Goal: Task Accomplishment & Management: Manage account settings

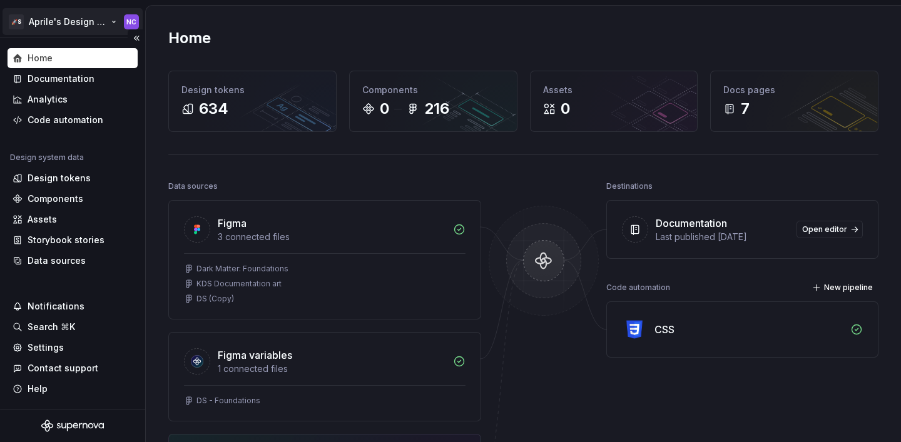
click at [67, 28] on html "🚀S Aprile's Design System NC Home Documentation Analytics Code automation Desig…" at bounding box center [450, 221] width 901 height 442
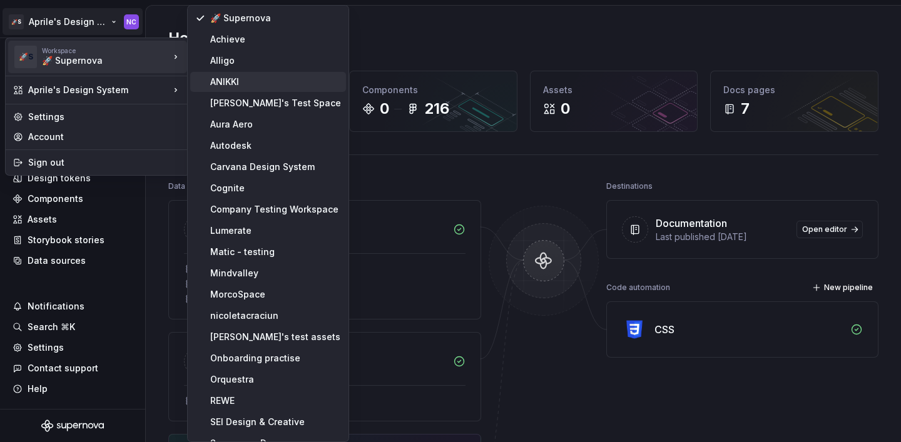
click at [223, 88] on div "ANIKKI" at bounding box center [275, 82] width 131 height 13
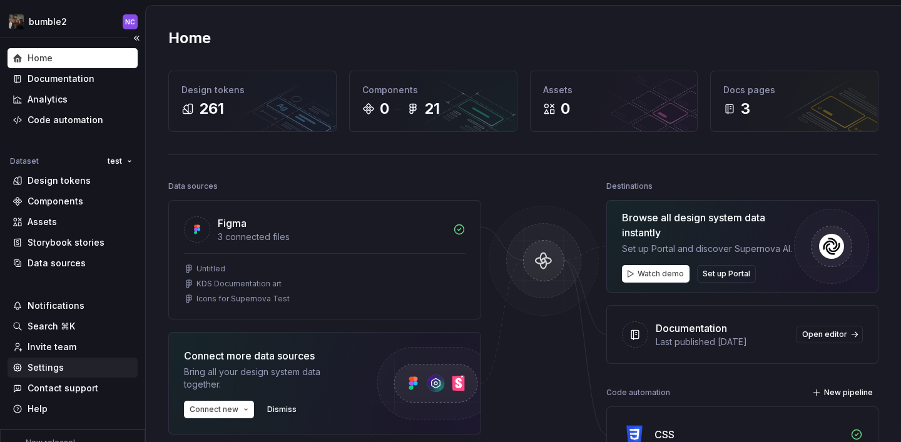
click at [66, 360] on div "Settings" at bounding box center [73, 368] width 130 height 20
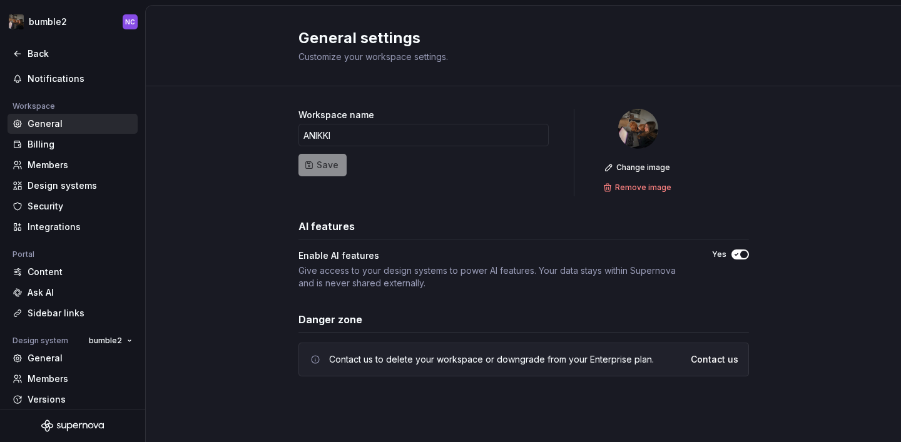
scroll to position [108, 0]
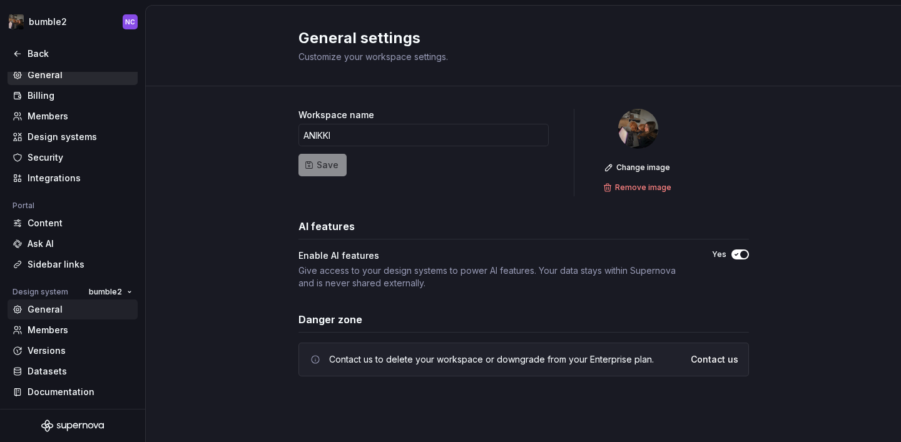
click at [49, 303] on div "General" at bounding box center [80, 309] width 105 height 13
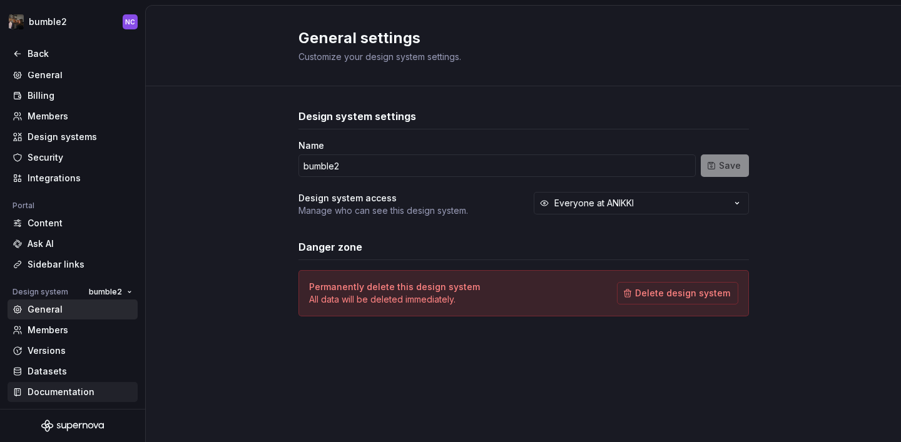
click at [90, 392] on div "Documentation" at bounding box center [80, 392] width 105 height 13
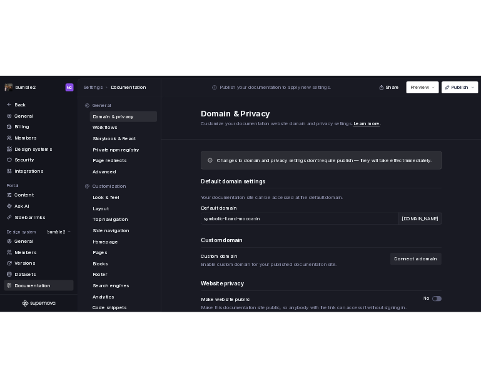
scroll to position [52, 0]
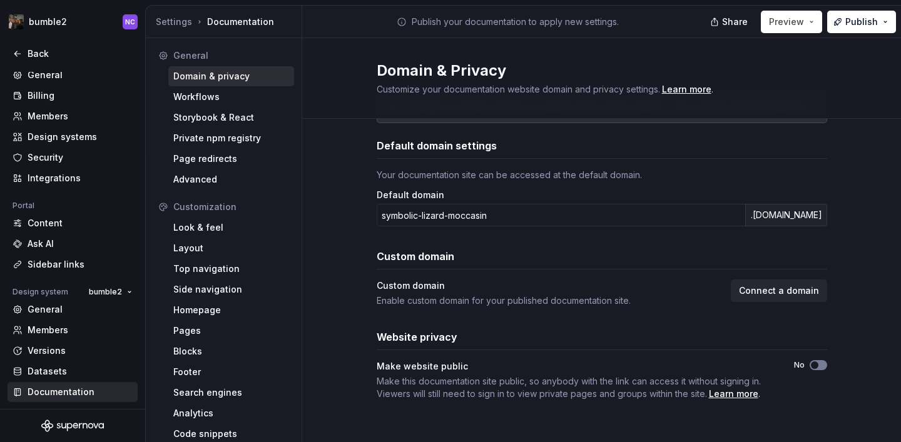
click at [816, 364] on span "button" at bounding box center [815, 366] width 8 height 8
type button "on"
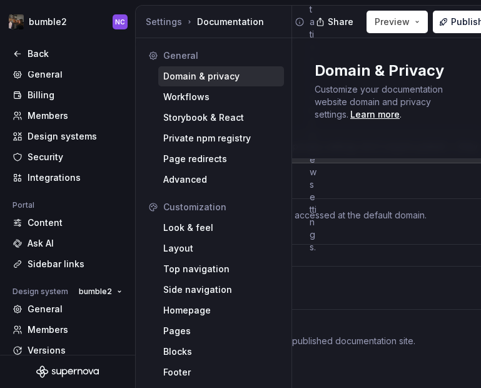
scroll to position [92, 0]
